Goal: Information Seeking & Learning: Check status

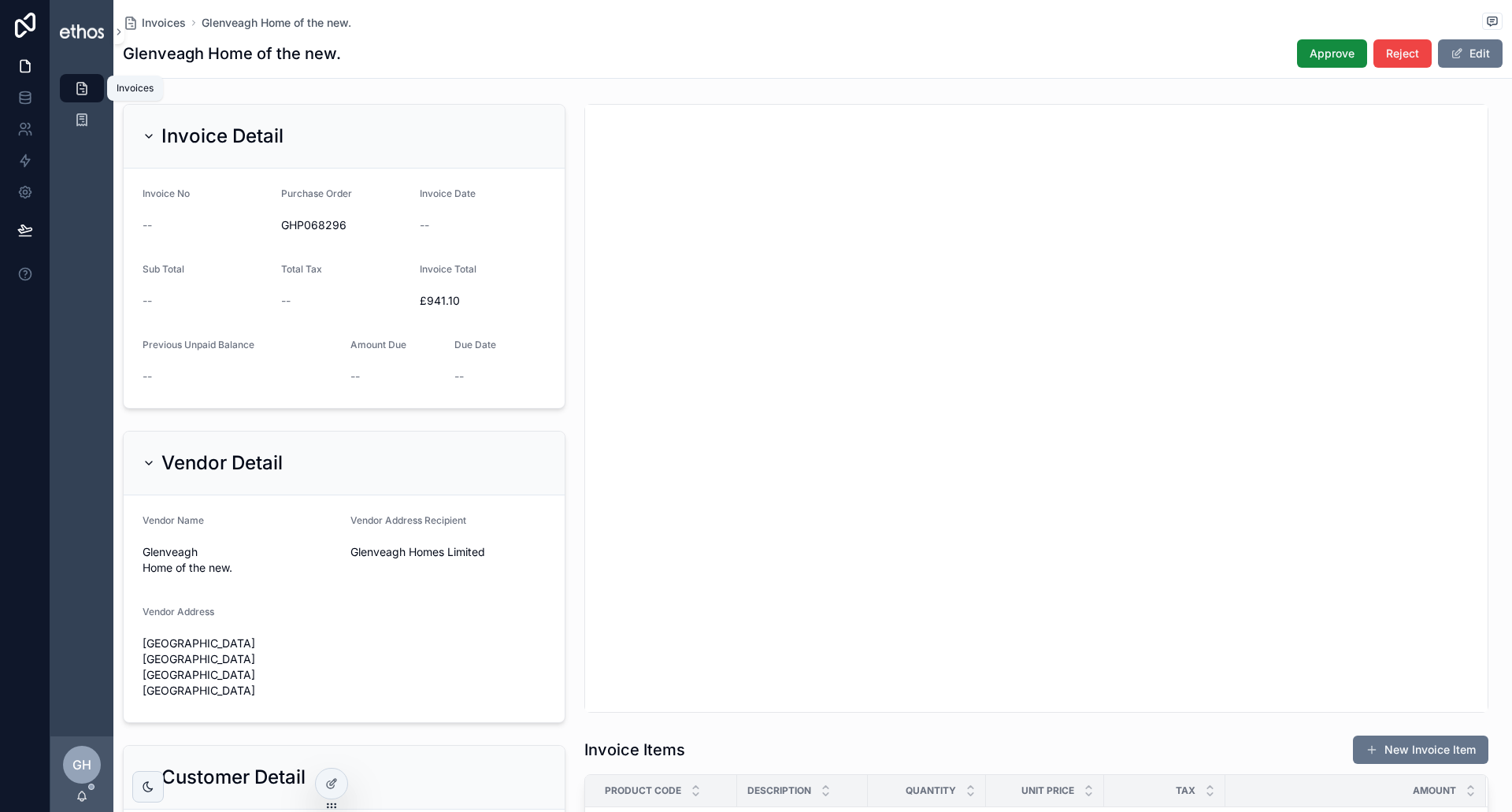
click at [74, 88] on icon "scrollable content" at bounding box center [82, 89] width 16 height 16
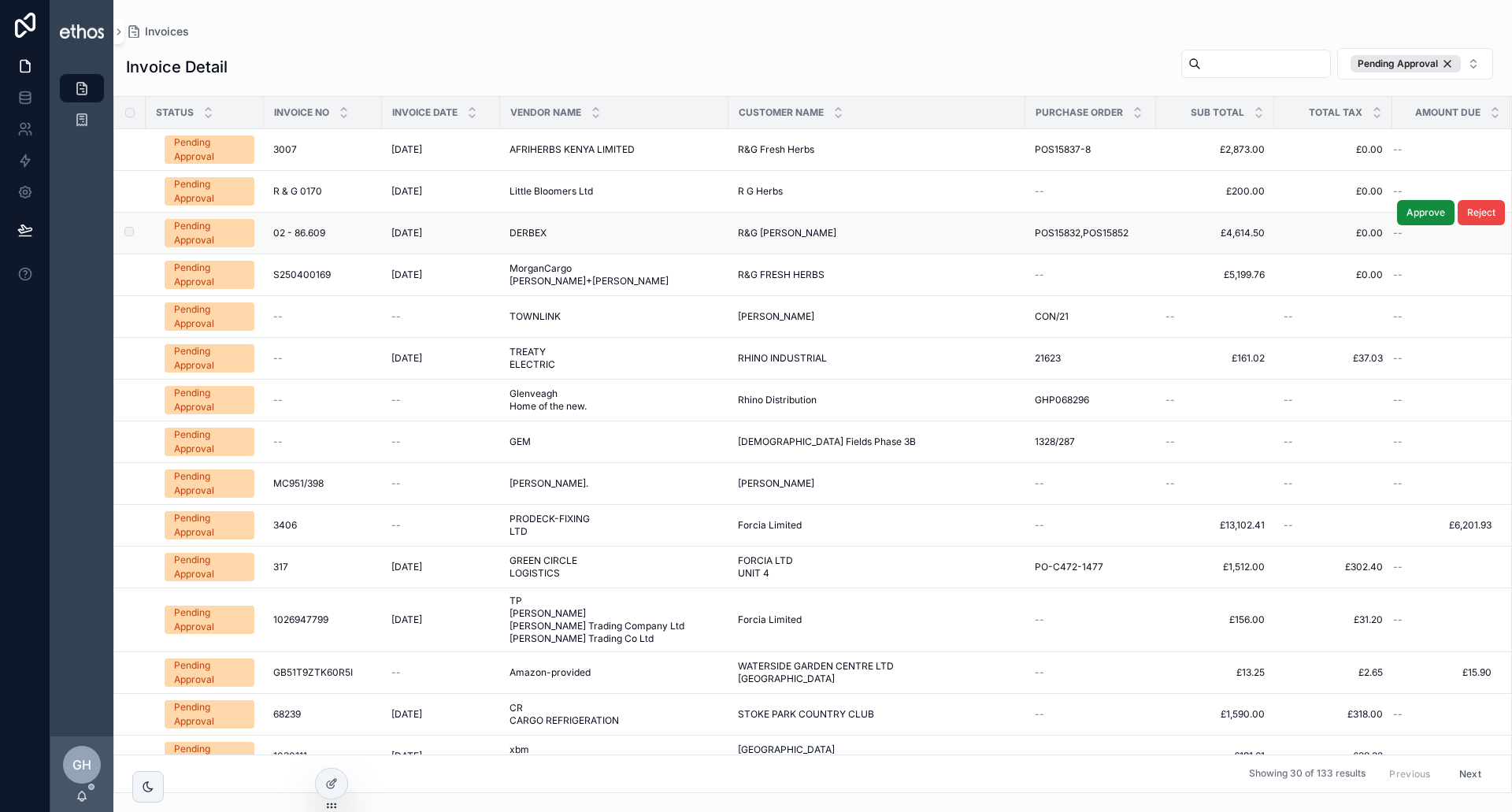
click at [217, 233] on div "Pending Approval" at bounding box center [209, 233] width 71 height 29
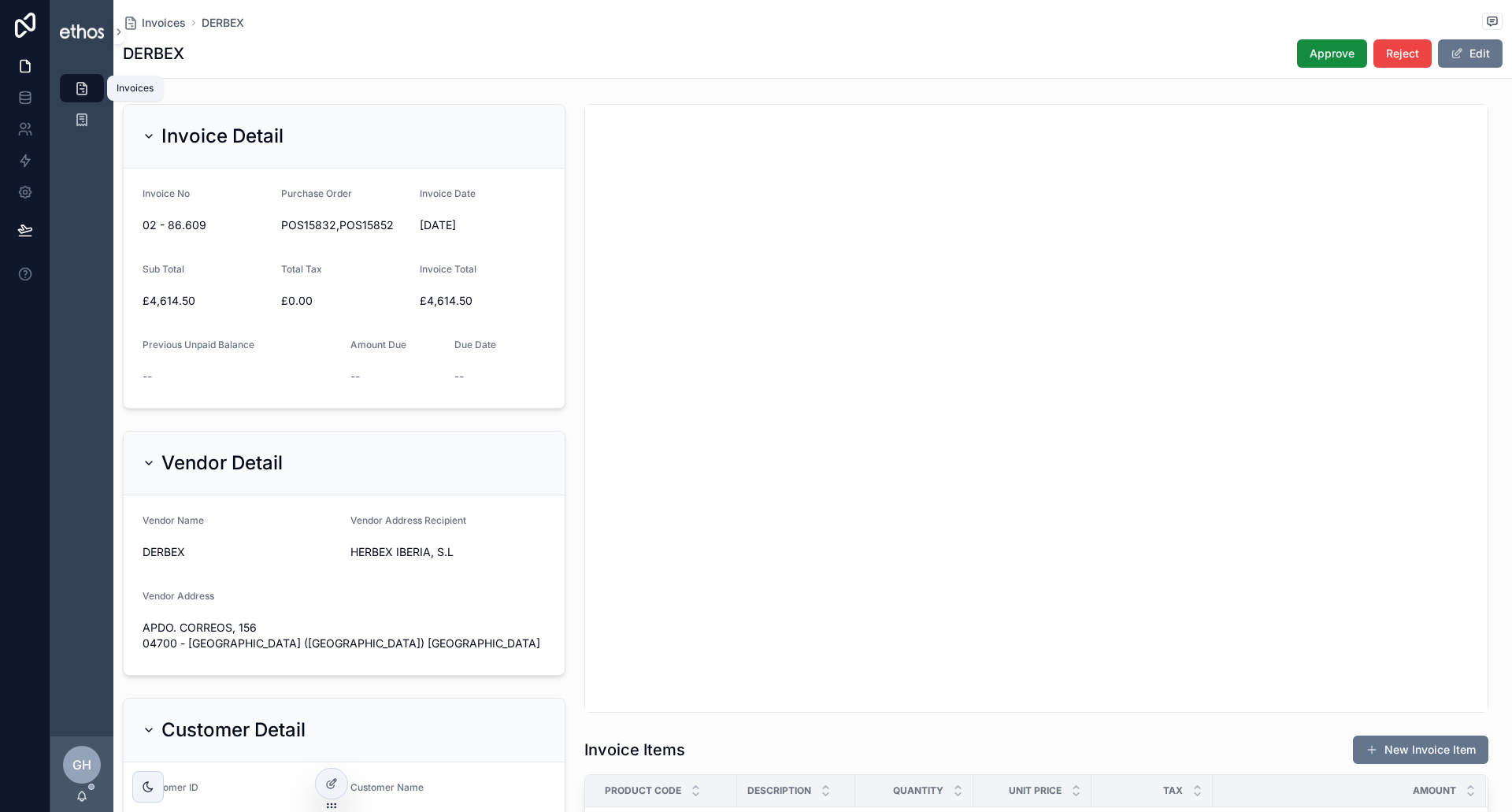
click at [80, 87] on icon "scrollable content" at bounding box center [82, 89] width 16 height 16
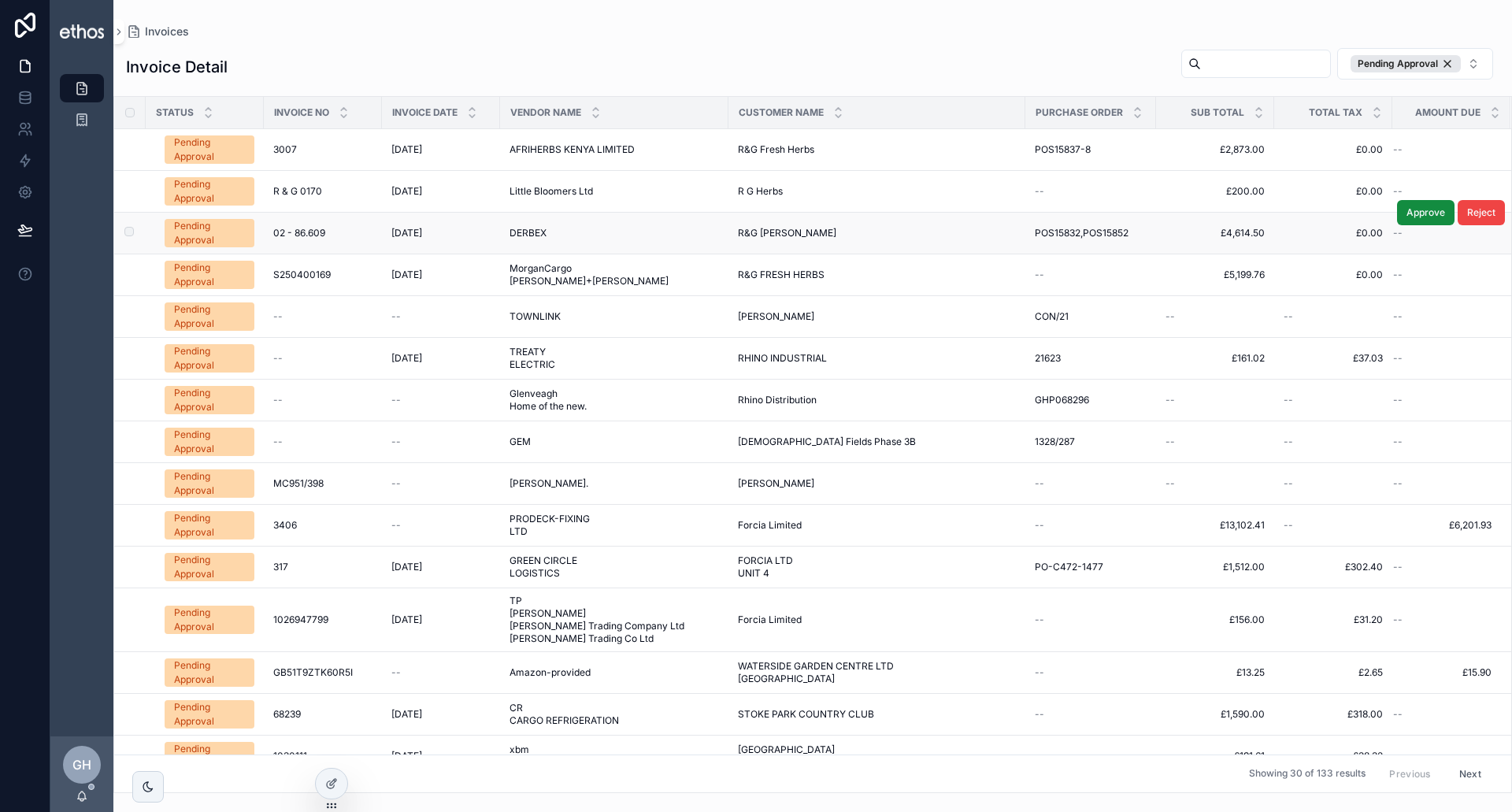
click at [241, 230] on div "Pending Approval" at bounding box center [209, 233] width 71 height 29
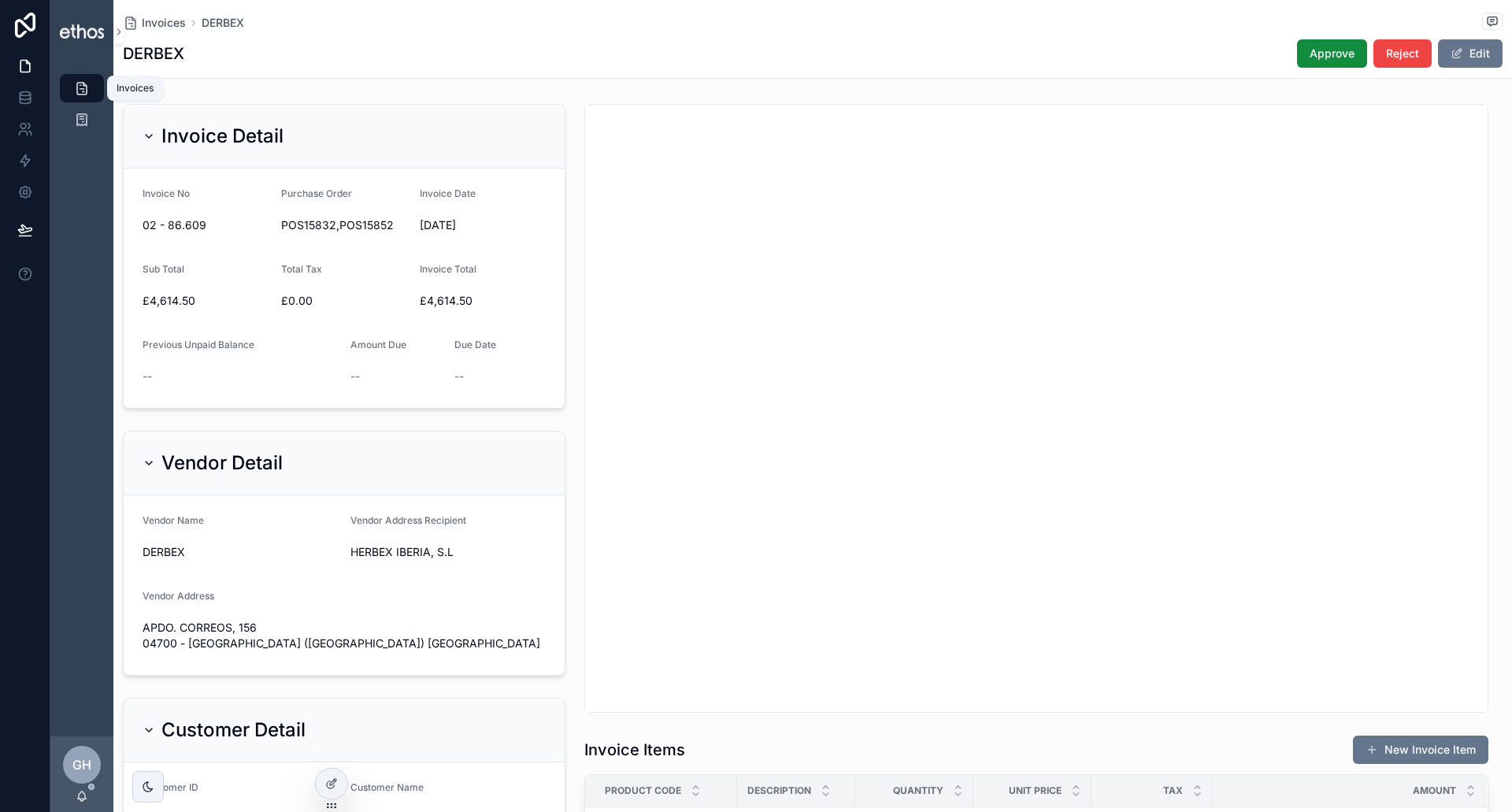
click at [79, 85] on icon "scrollable content" at bounding box center [82, 89] width 16 height 16
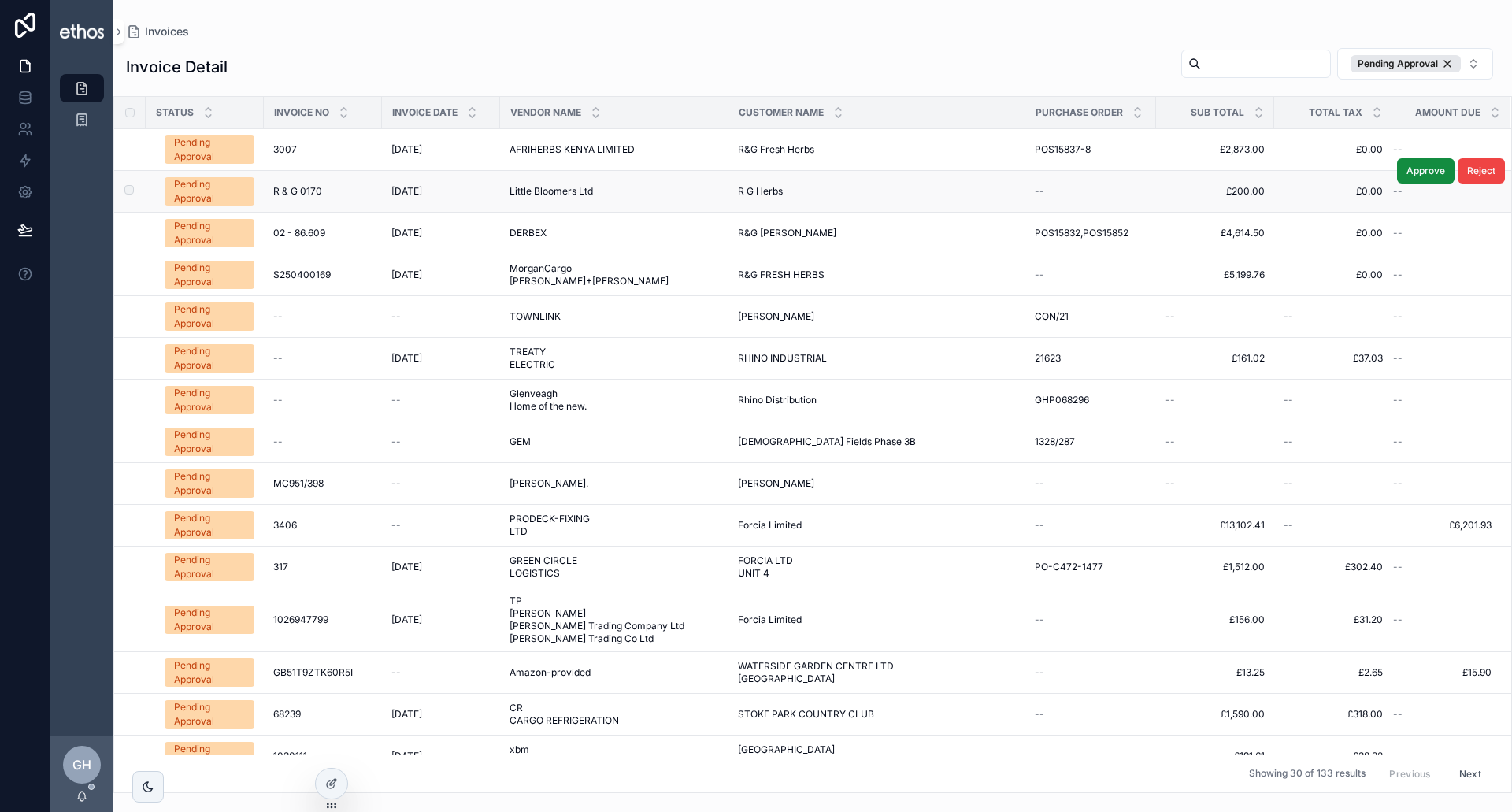
click at [203, 191] on div "Pending Approval" at bounding box center [209, 191] width 71 height 29
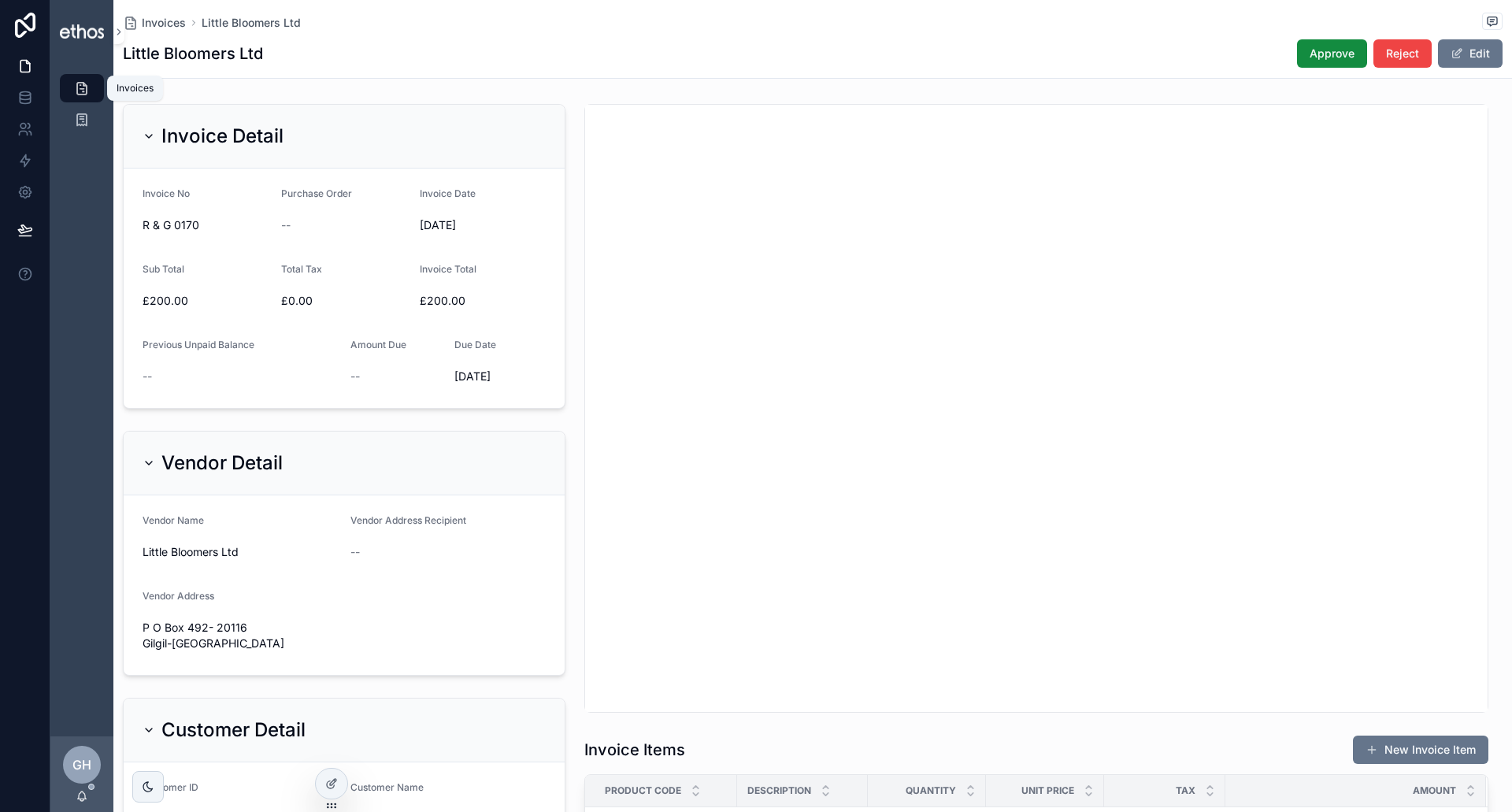
click at [83, 85] on icon "scrollable content" at bounding box center [82, 89] width 16 height 16
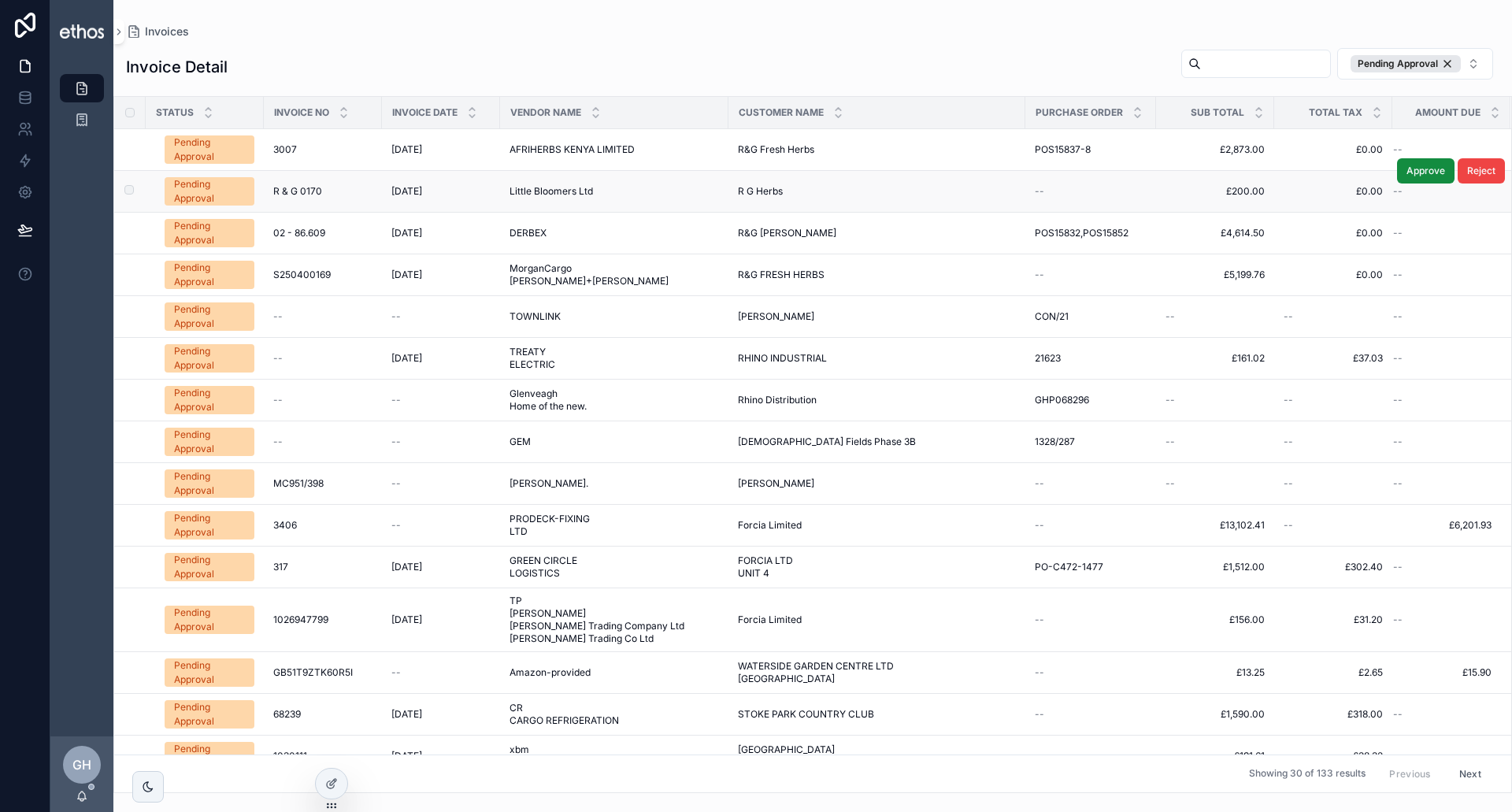
click at [233, 187] on div "Pending Approval" at bounding box center [209, 191] width 71 height 29
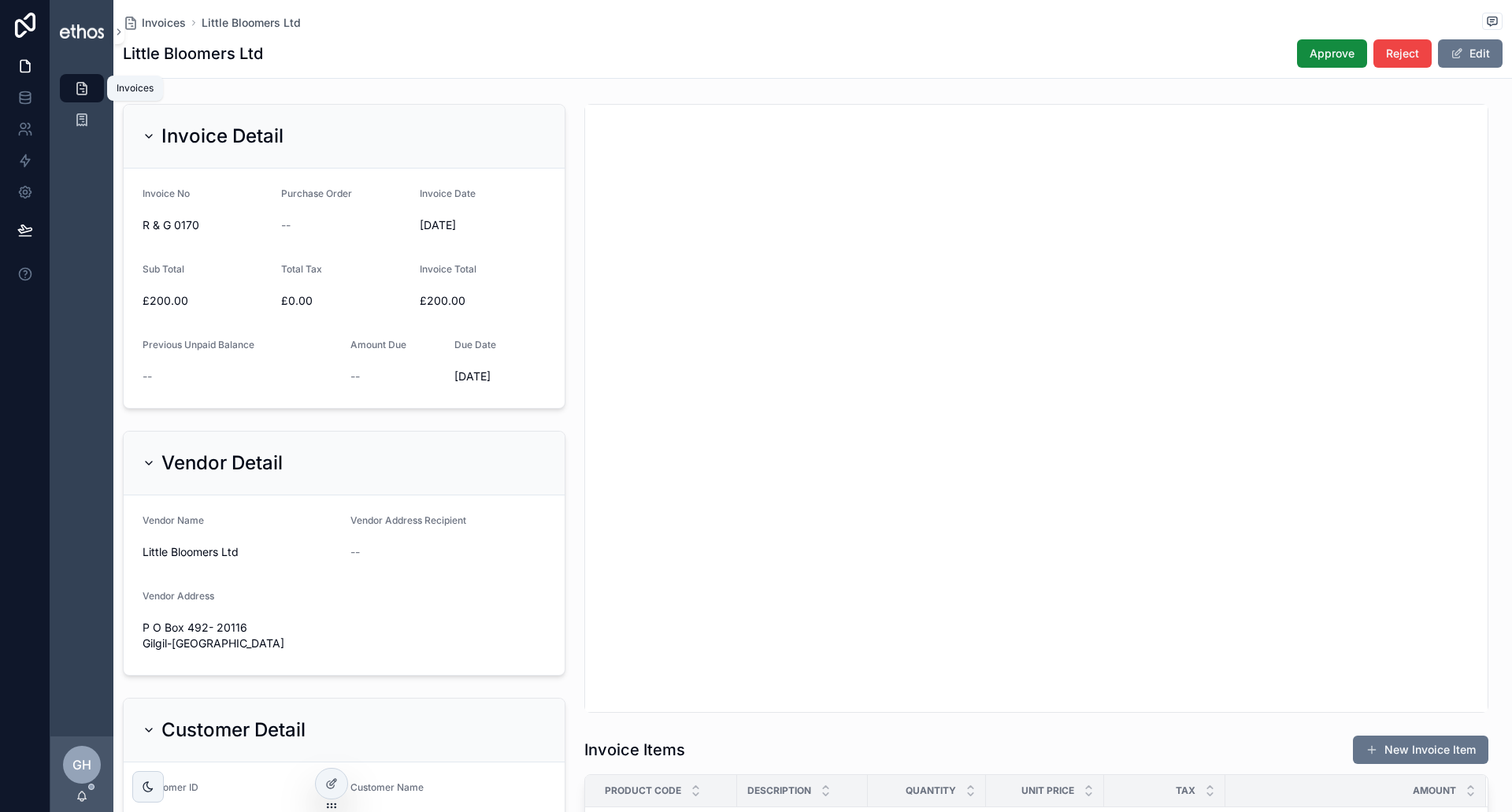
click at [87, 89] on icon "scrollable content" at bounding box center [82, 89] width 16 height 16
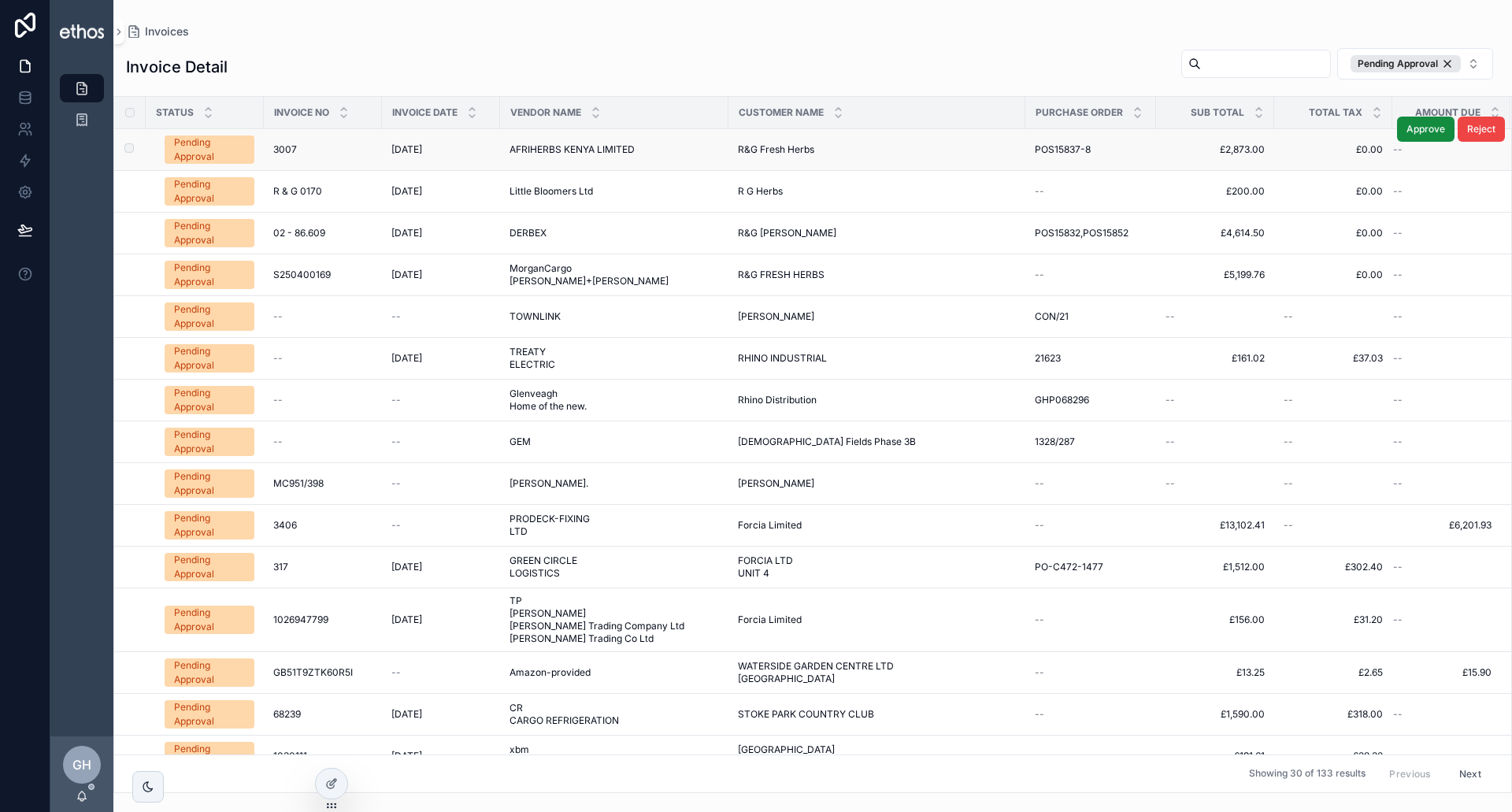
click at [197, 144] on div "Pending Approval" at bounding box center [209, 150] width 71 height 29
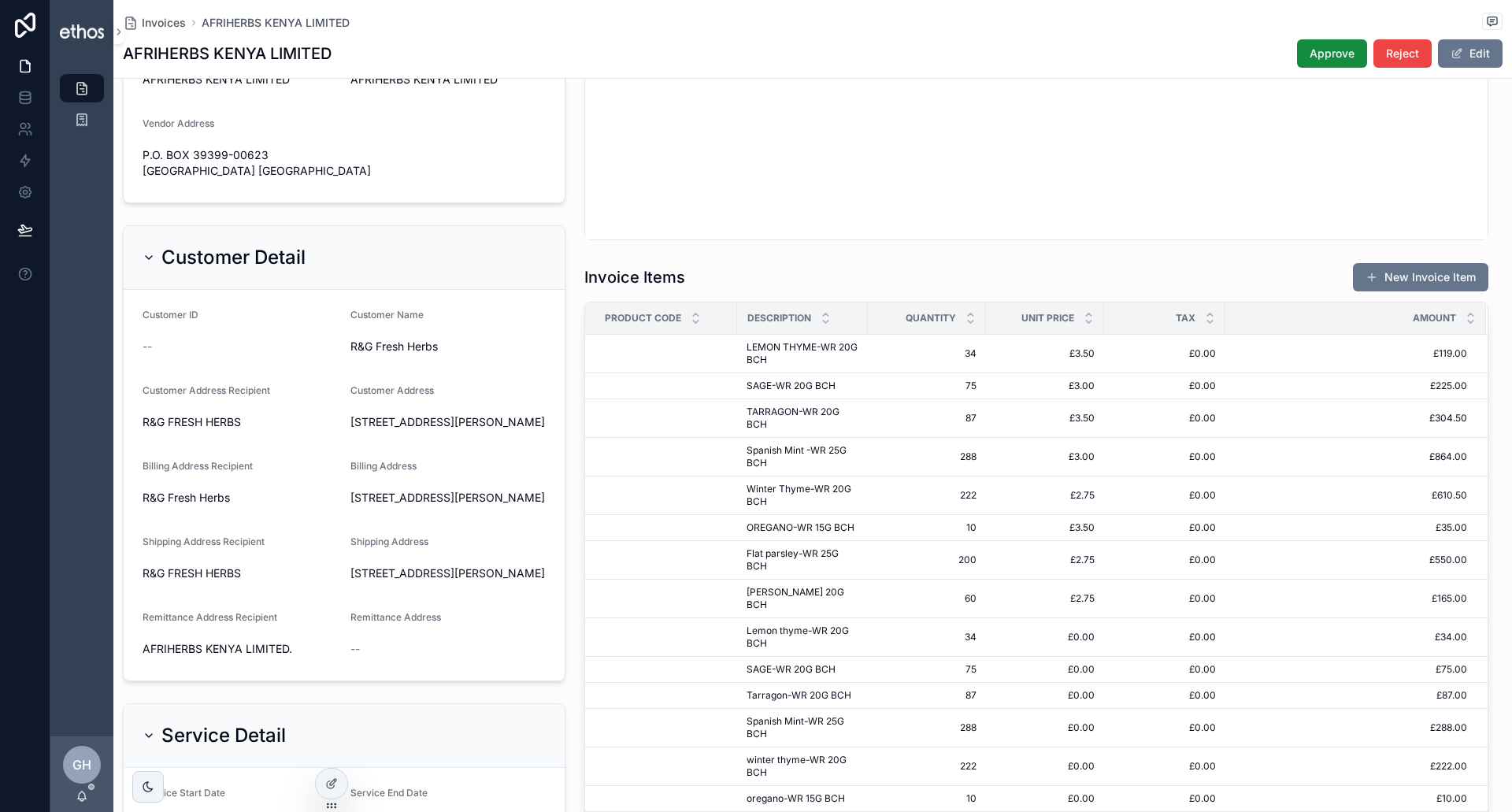
scroll to position [10, 0]
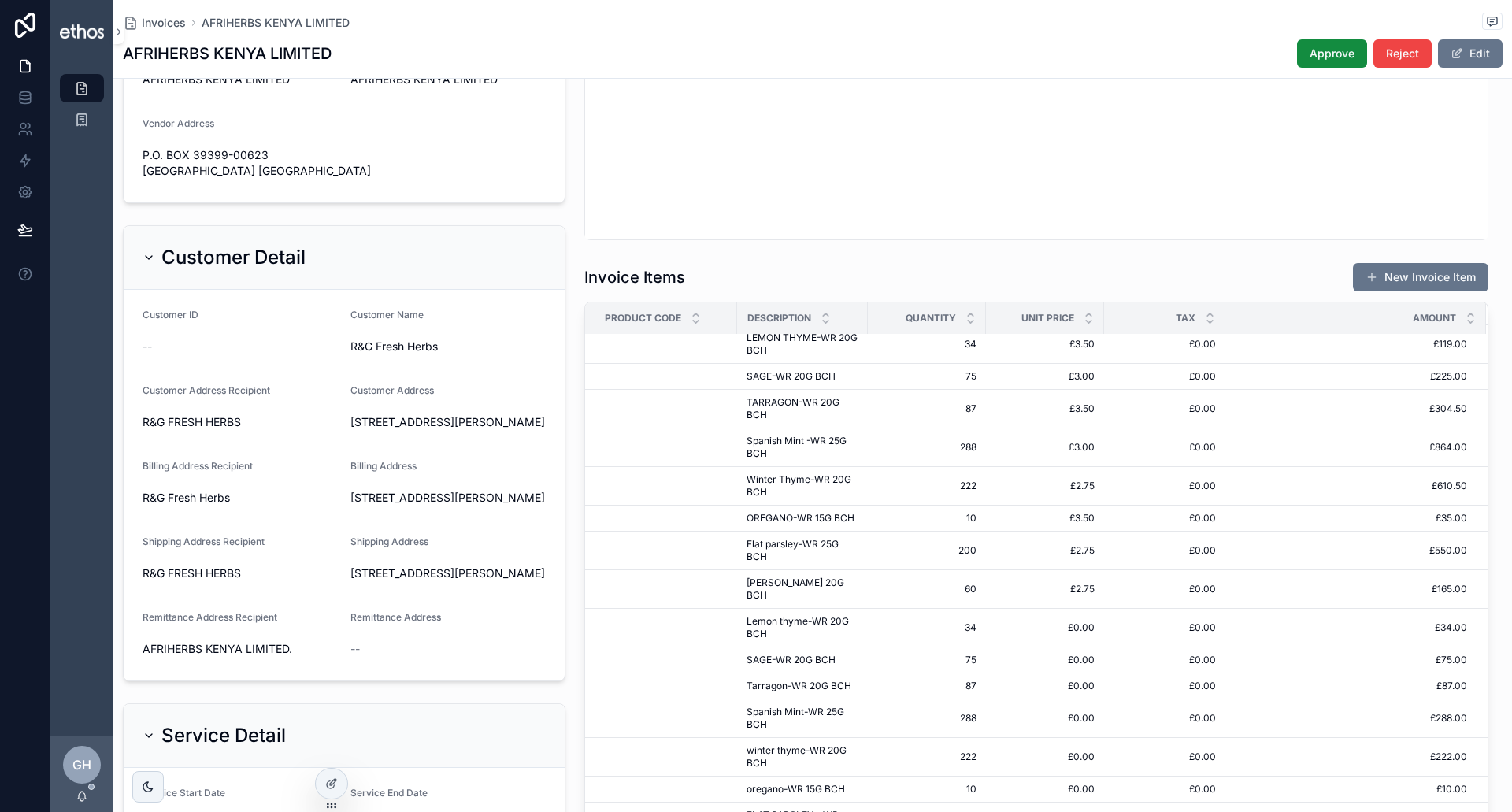
click at [1203, 347] on span "£0.00" at bounding box center [1165, 344] width 103 height 13
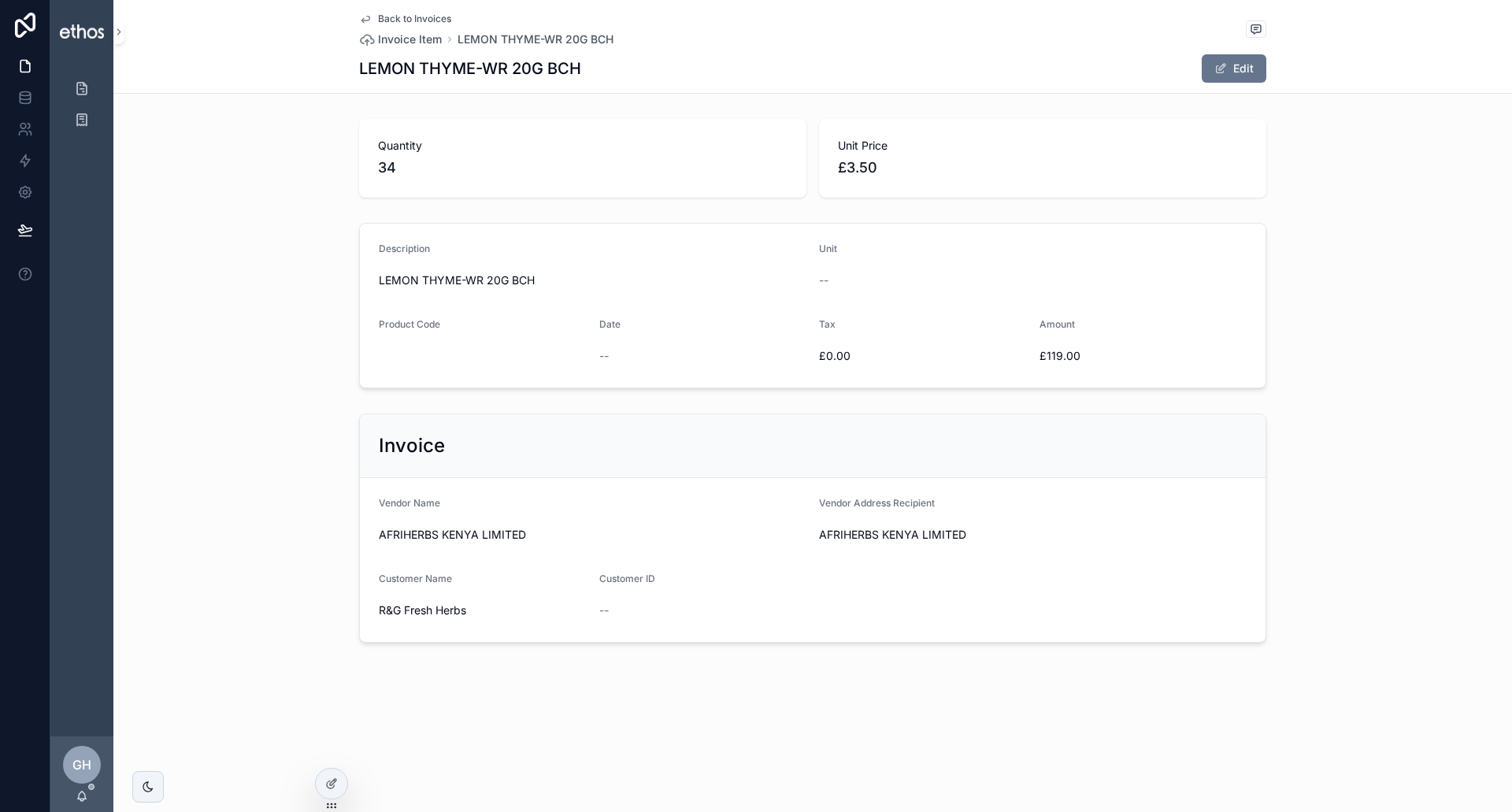
click at [394, 18] on span "Back to Invoices" at bounding box center [415, 19] width 73 height 13
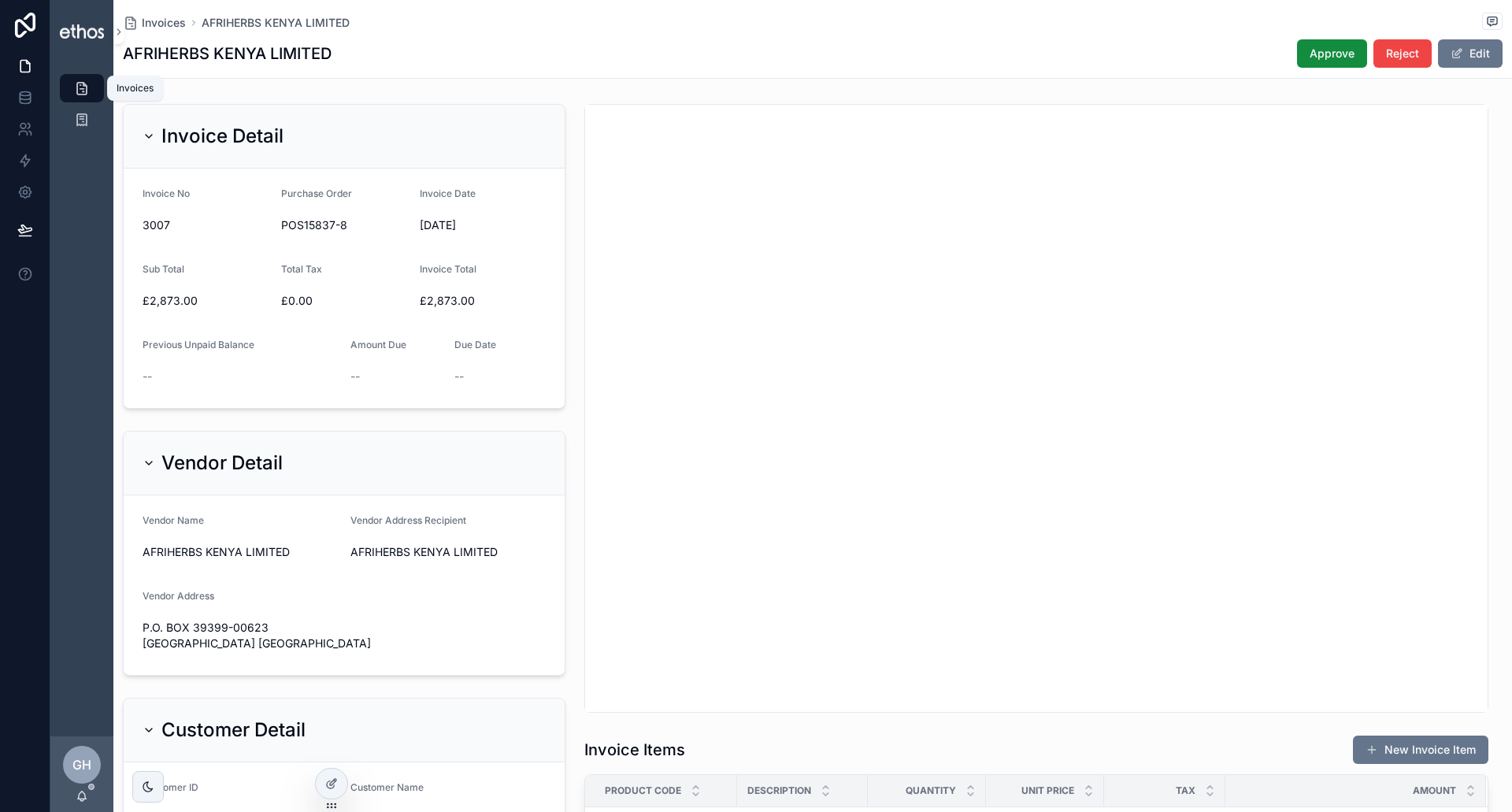
click at [77, 90] on icon "scrollable content" at bounding box center [82, 89] width 16 height 16
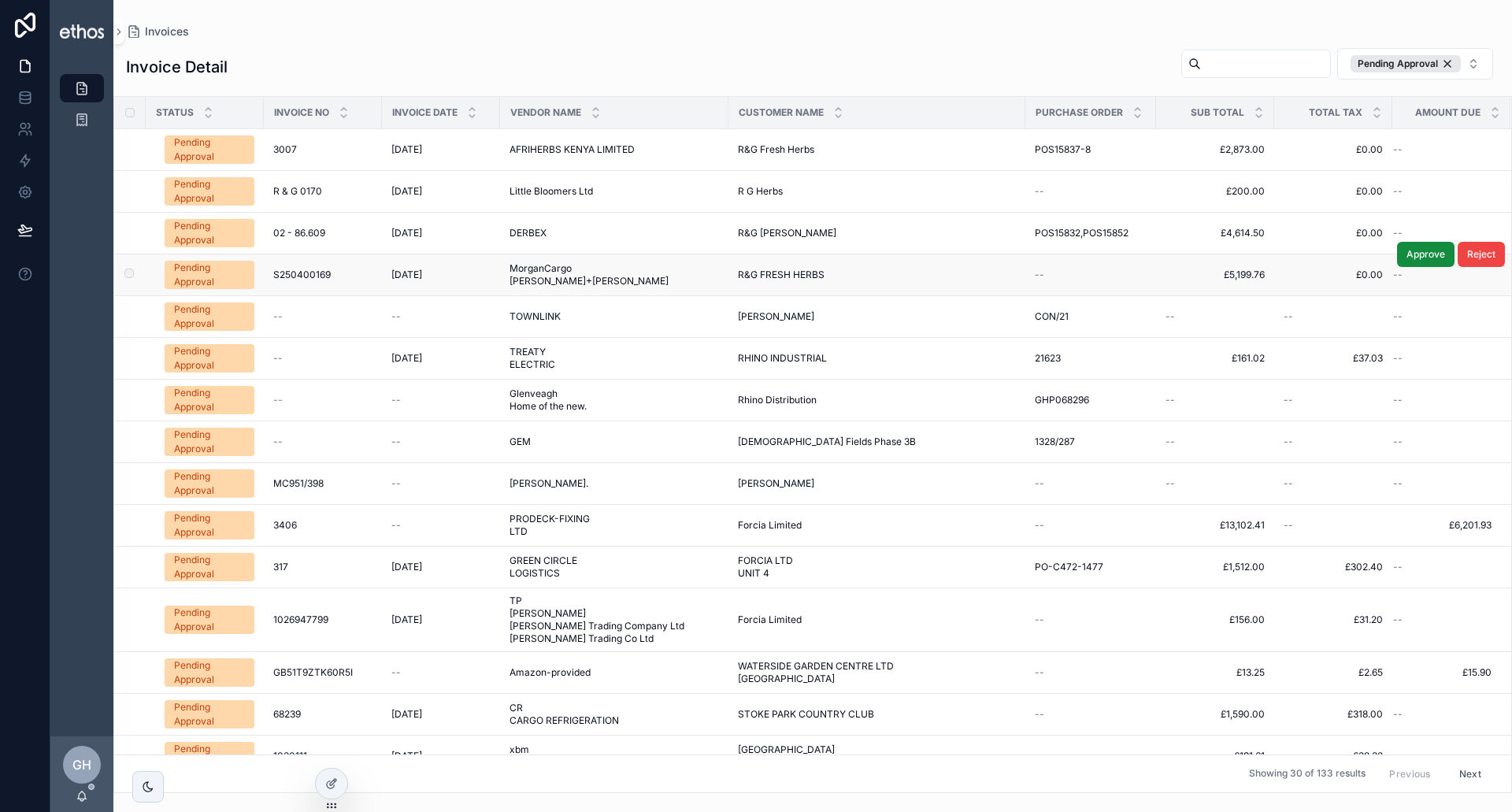
click at [218, 278] on div "Pending Approval" at bounding box center [209, 275] width 71 height 29
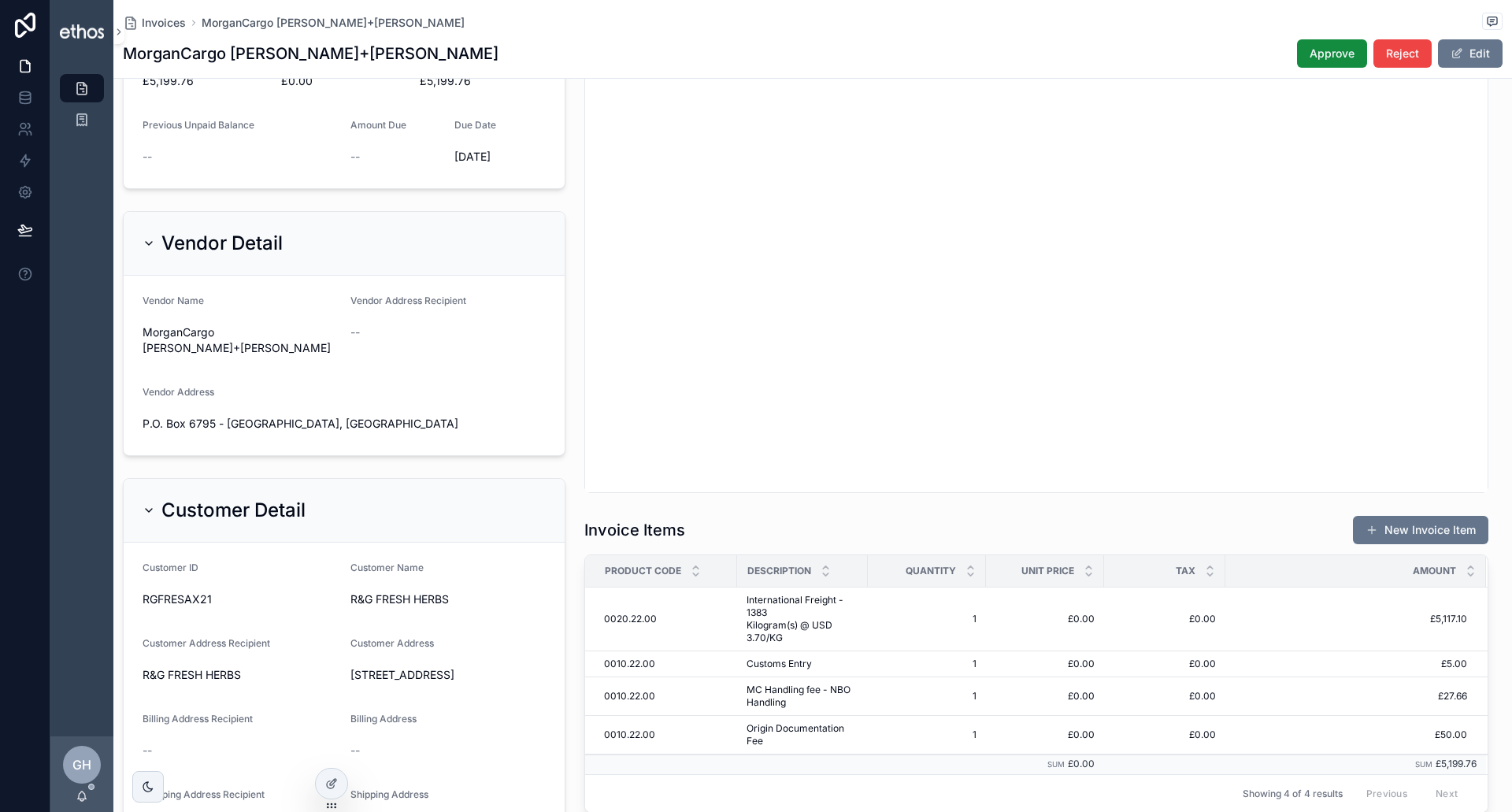
scroll to position [236, 0]
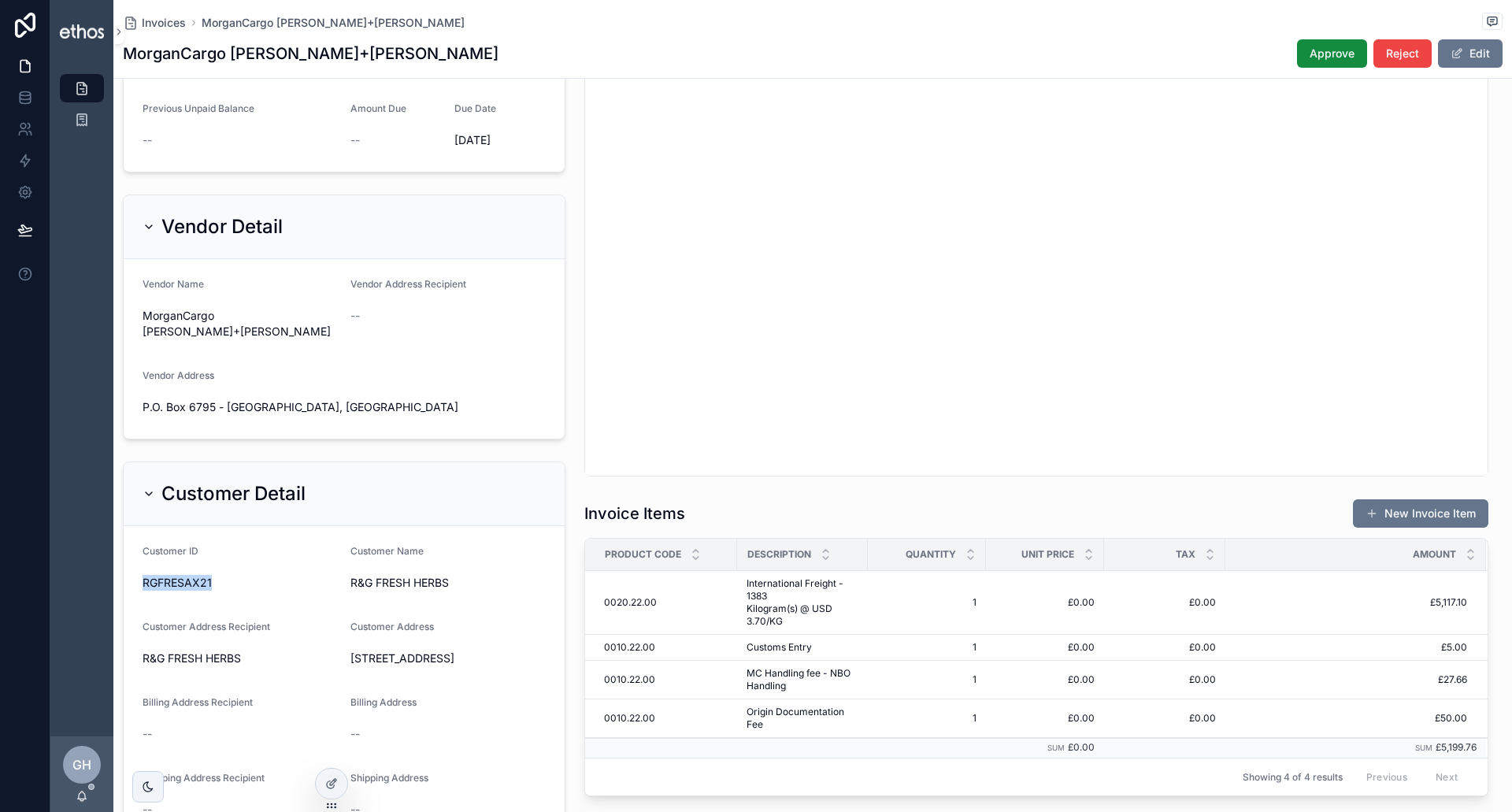
drag, startPoint x: 217, startPoint y: 592, endPoint x: 169, endPoint y: 593, distance: 48.0
click at [141, 582] on form "Customer ID RGFRESAX21 Customer Name R&G FRESH HERBS Customer Address Recipient…" at bounding box center [343, 721] width 441 height 391
click at [486, 627] on div "Customer Address" at bounding box center [448, 630] width 195 height 19
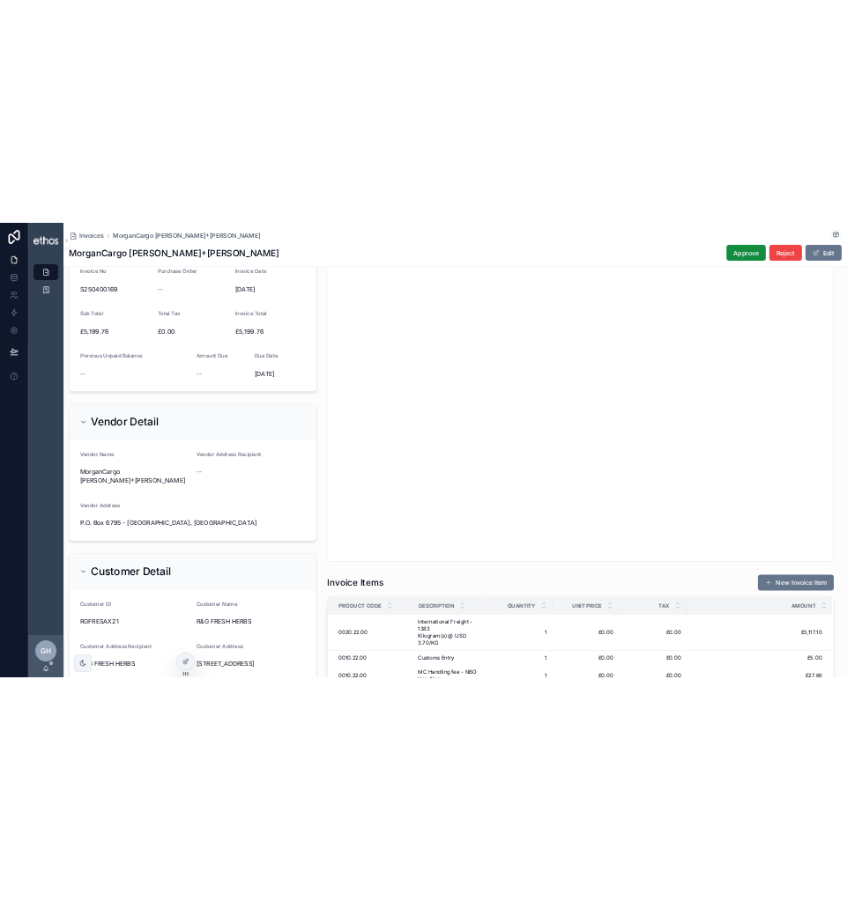
scroll to position [43, 0]
